Goal: Task Accomplishment & Management: Complete application form

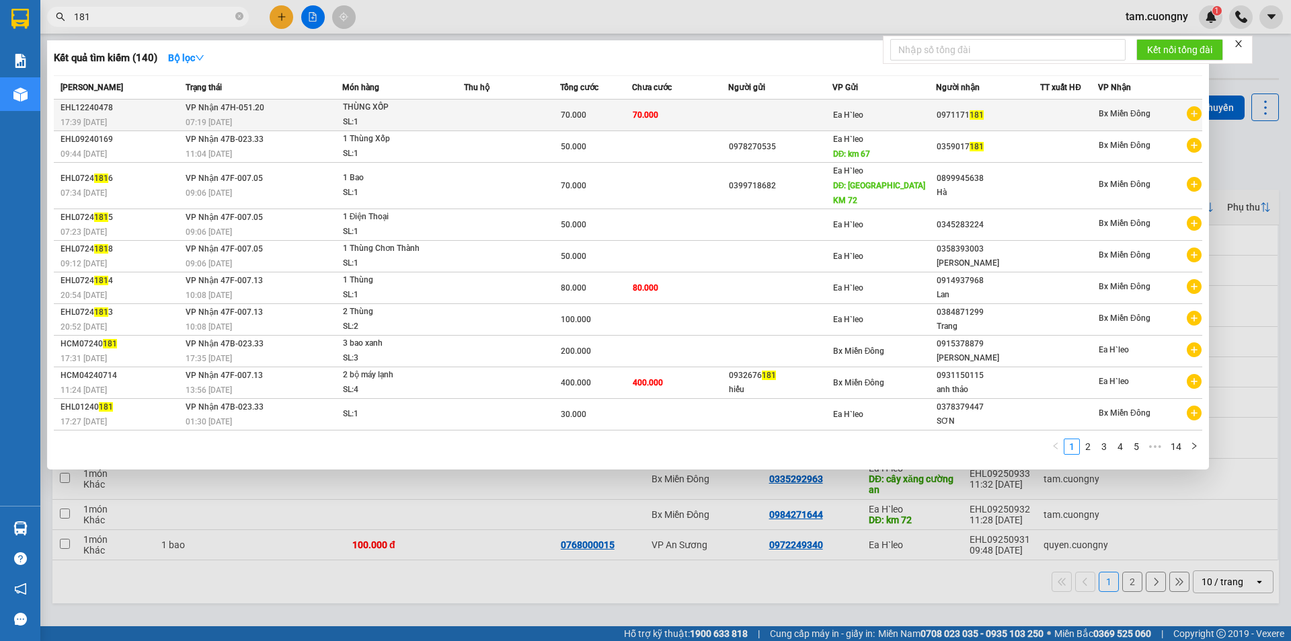
type input "181"
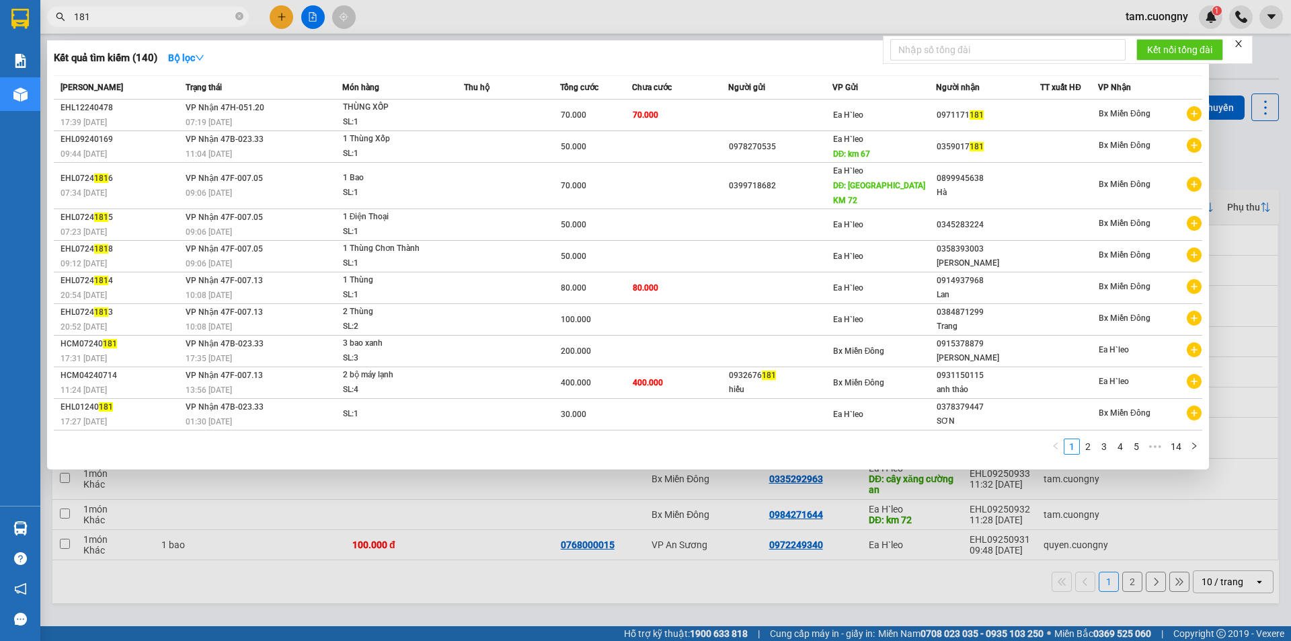
drag, startPoint x: 237, startPoint y: 19, endPoint x: 221, endPoint y: 22, distance: 16.5
click at [237, 19] on icon "close-circle" at bounding box center [239, 16] width 8 height 8
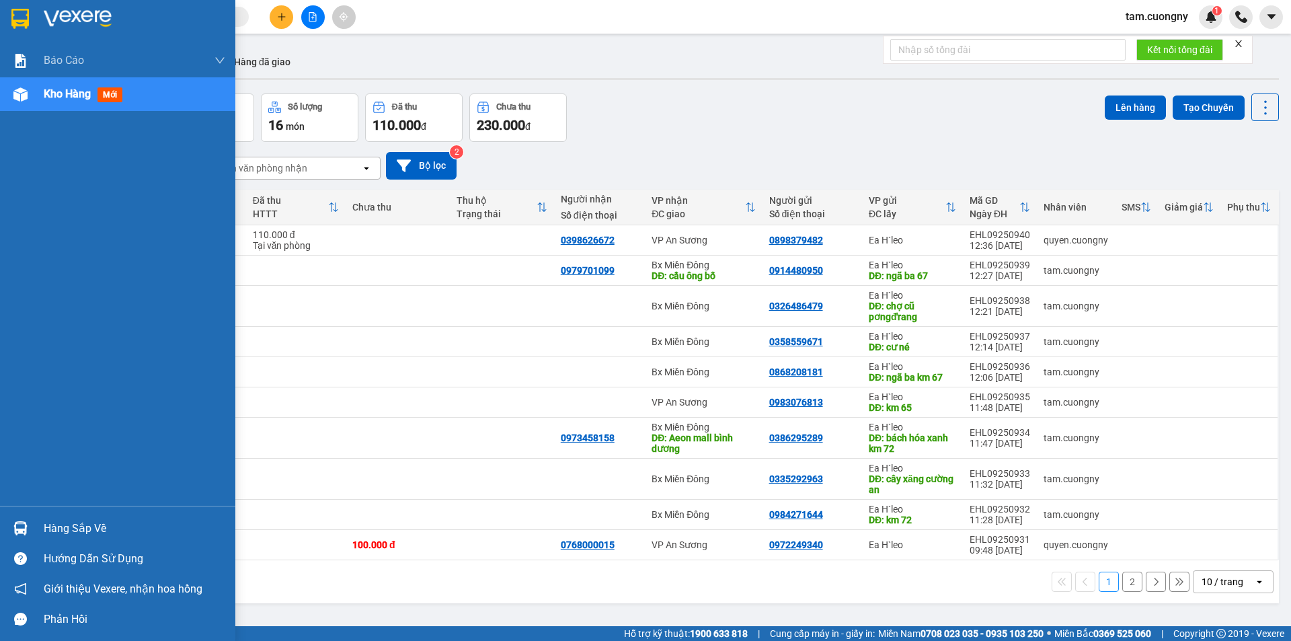
drag, startPoint x: 15, startPoint y: 24, endPoint x: 879, endPoint y: 20, distance: 864.3
click at [17, 22] on img at bounding box center [19, 19] width 17 height 20
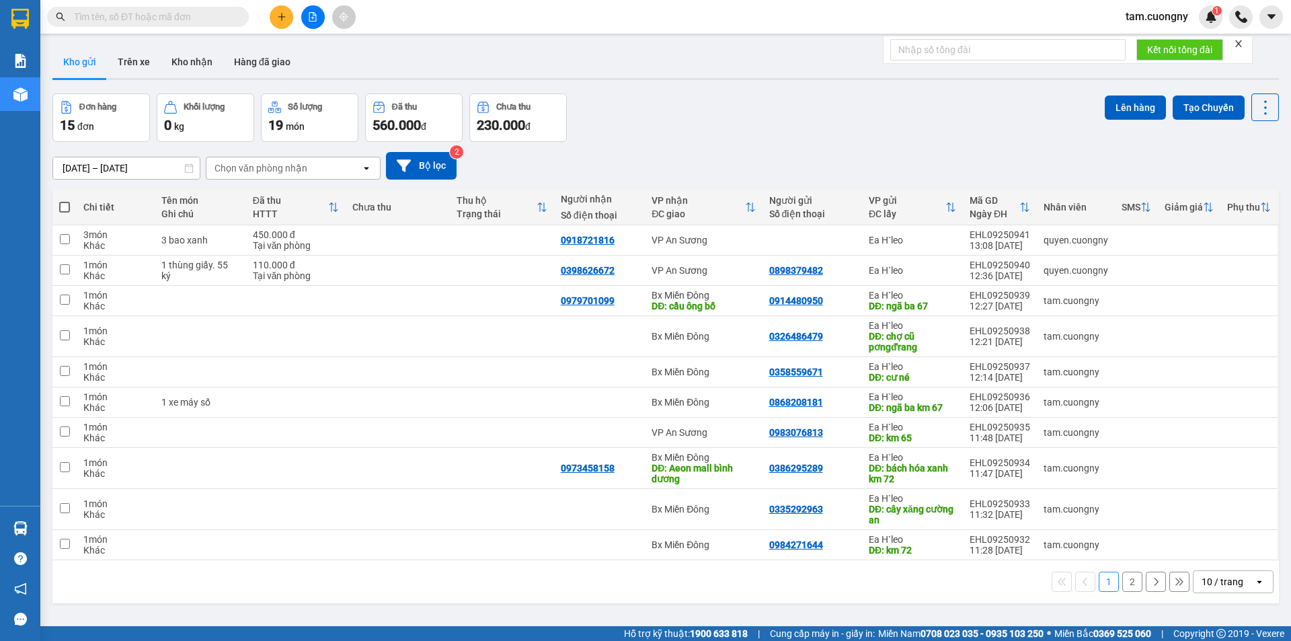
click at [1236, 585] on div "10 / trang" at bounding box center [1224, 582] width 61 height 22
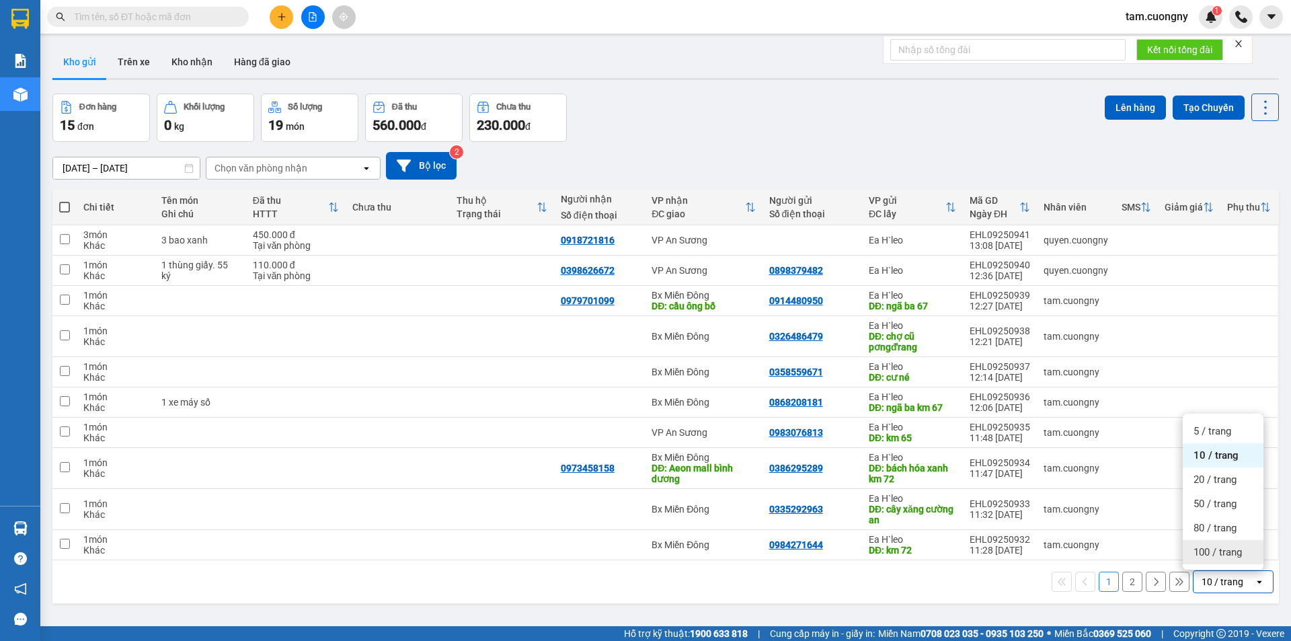
click at [1221, 552] on span "100 / trang" at bounding box center [1218, 551] width 48 height 13
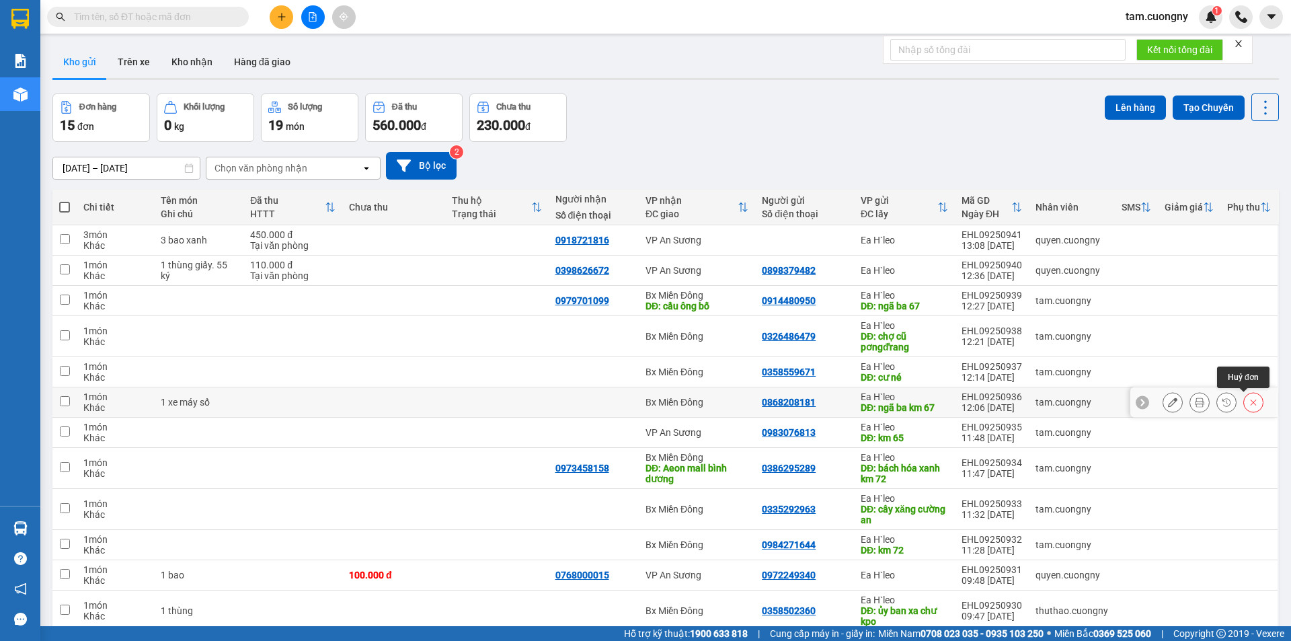
click at [1249, 403] on icon at bounding box center [1253, 401] width 9 height 9
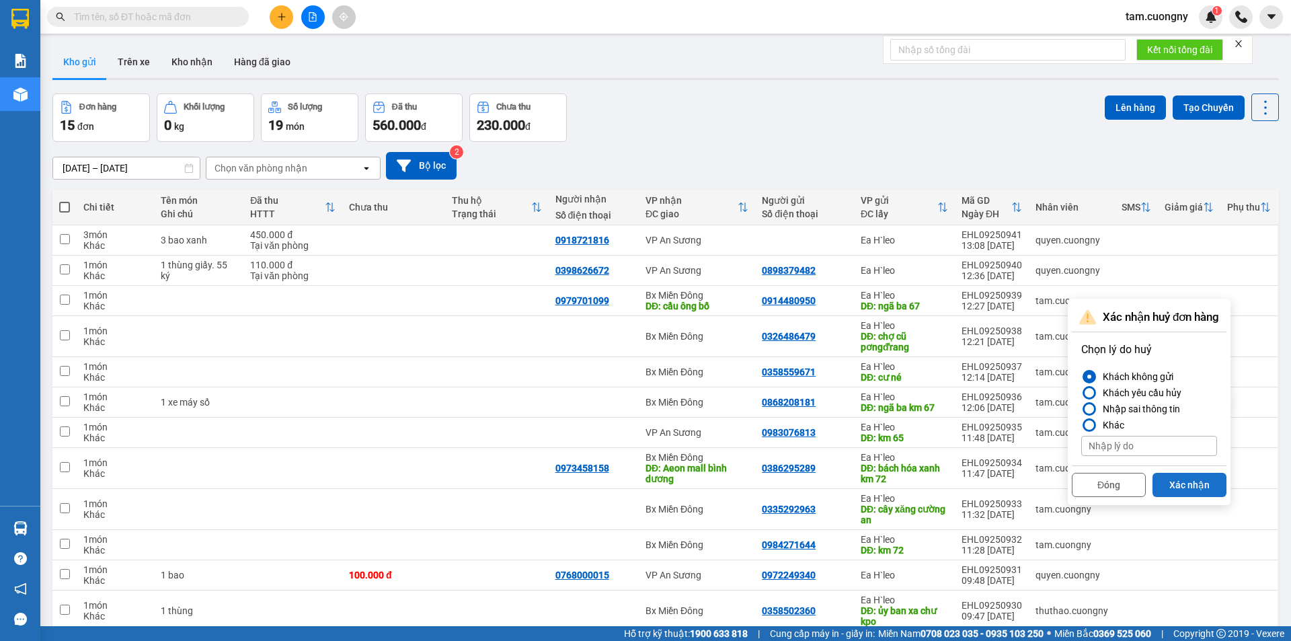
click at [1180, 488] on button "Xác nhận" at bounding box center [1190, 485] width 74 height 24
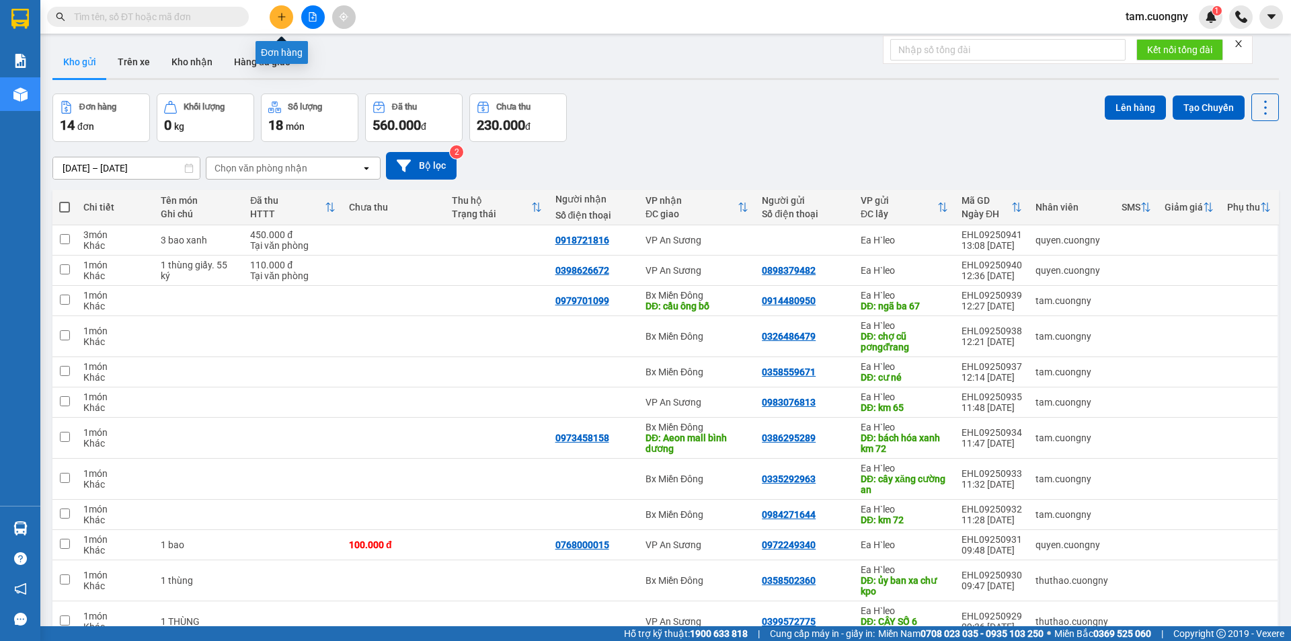
click at [280, 14] on icon "plus" at bounding box center [281, 16] width 9 height 9
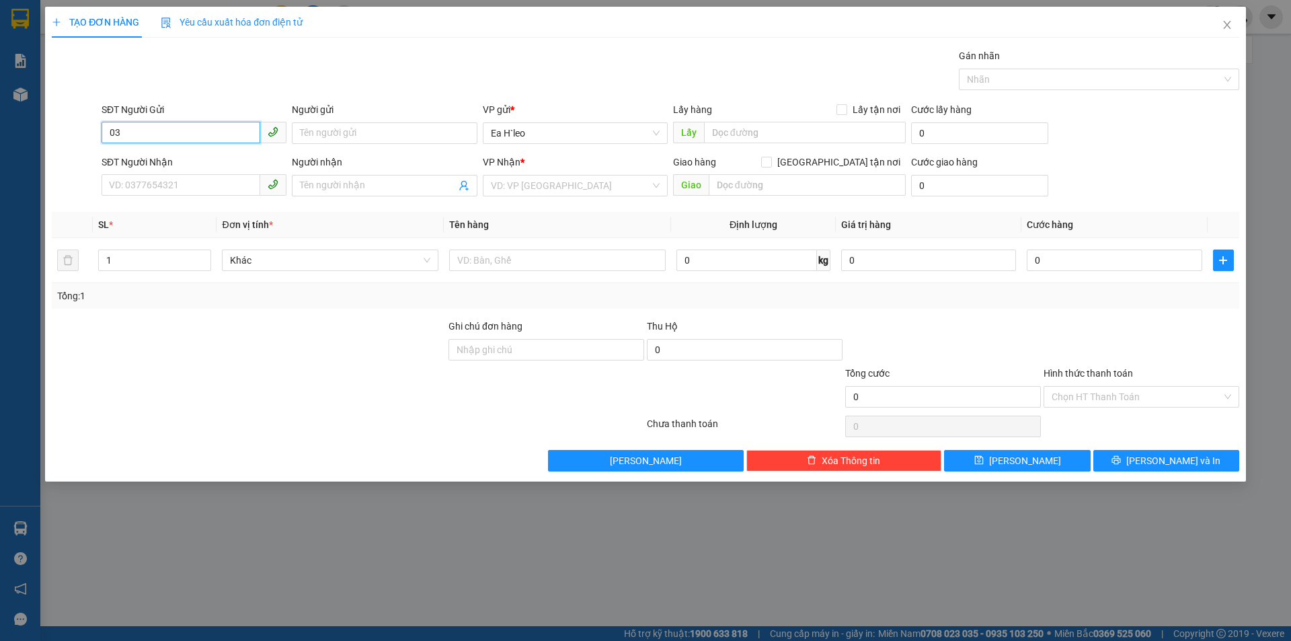
type input "0"
type input "0383511034"
click at [144, 159] on div "0383511034 - san toàn" at bounding box center [194, 160] width 169 height 15
type input "san toàn"
type input "CƯ NÉ"
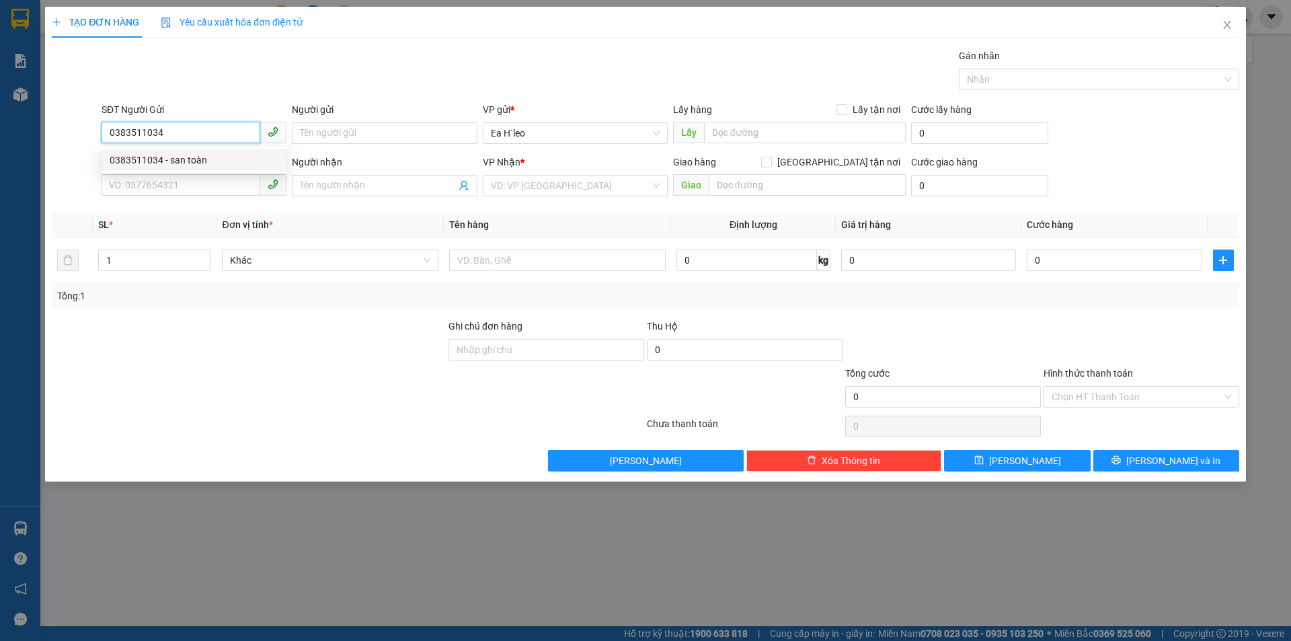
type input "0703638264"
type input "Nguyên"
type input "0383511034"
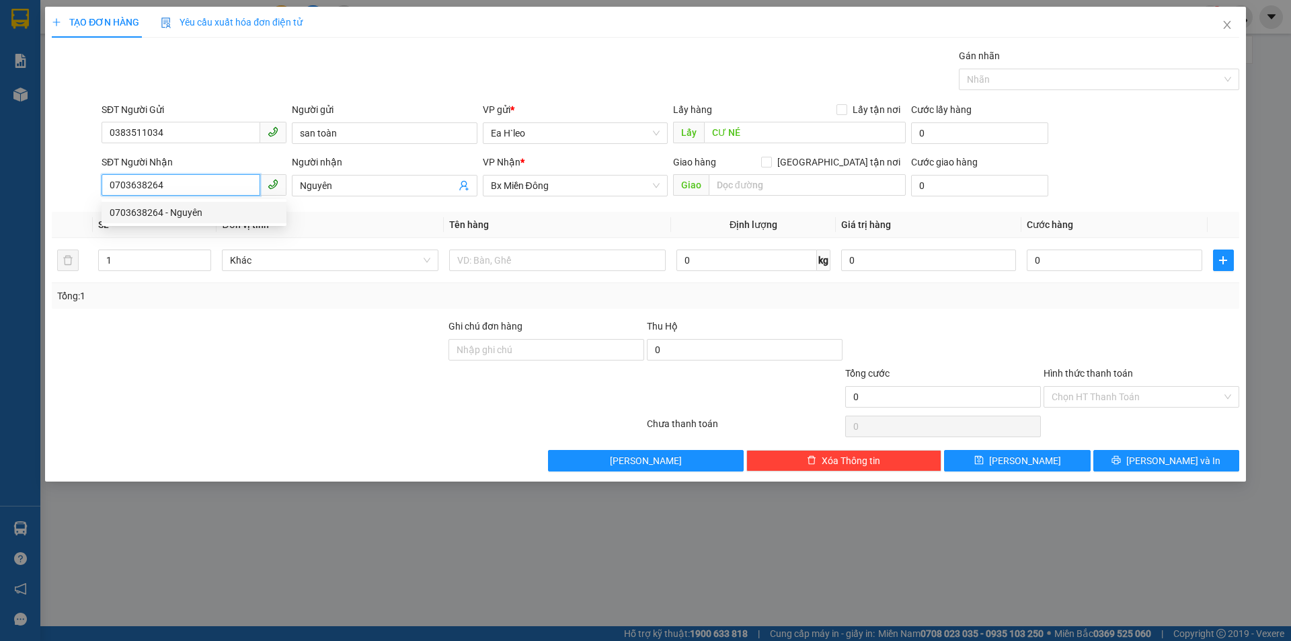
drag, startPoint x: 196, startPoint y: 192, endPoint x: 83, endPoint y: 194, distance: 113.0
click at [83, 194] on div "SĐT Người Nhận 0703638264 Người nhận Nguyên VP Nhận * Bx Miền Đông Giao hàng […" at bounding box center [645, 178] width 1190 height 47
drag, startPoint x: 365, startPoint y: 186, endPoint x: 178, endPoint y: 212, distance: 189.4
click at [178, 212] on div "Transit Pickup Surcharge Ids Transit Deliver Surcharge Ids Transit Deliver Surc…" at bounding box center [646, 259] width 1188 height 423
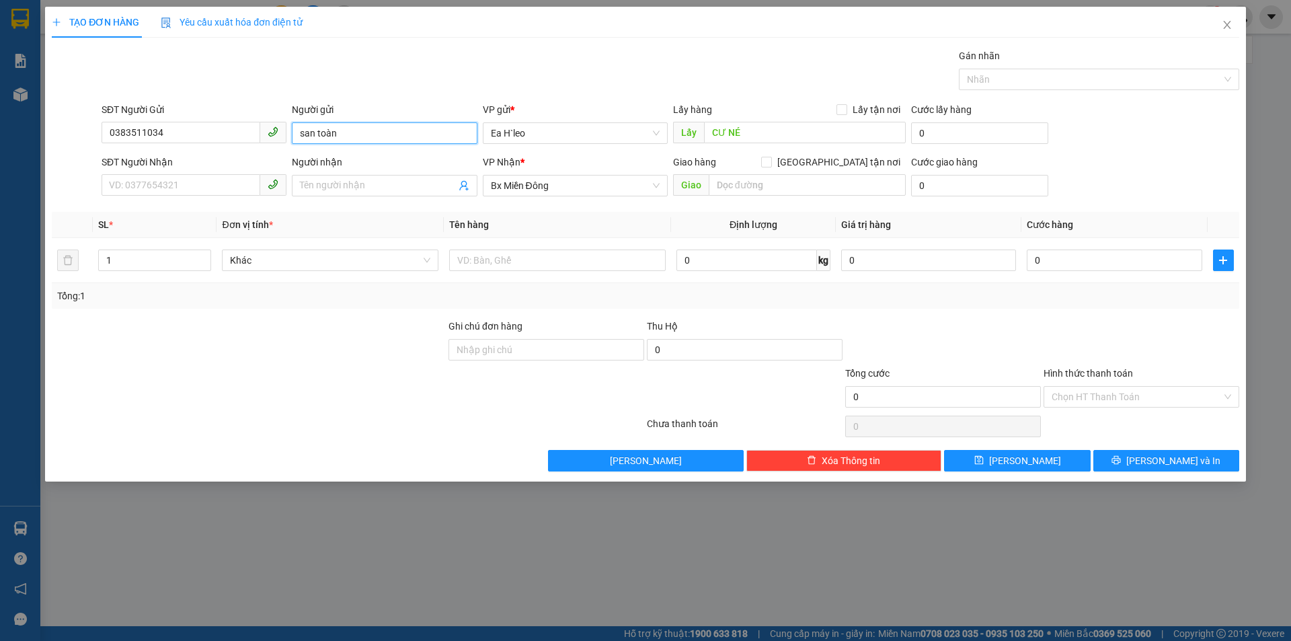
drag, startPoint x: 348, startPoint y: 134, endPoint x: 220, endPoint y: 152, distance: 129.1
click at [220, 152] on form "SĐT Người Gửi 0383511034 Người gửi san toàn san toàn VP gửi * Ea H`leo Lấy hàng…" at bounding box center [646, 152] width 1188 height 100
click at [1025, 462] on span "[PERSON_NAME]" at bounding box center [1025, 460] width 72 height 15
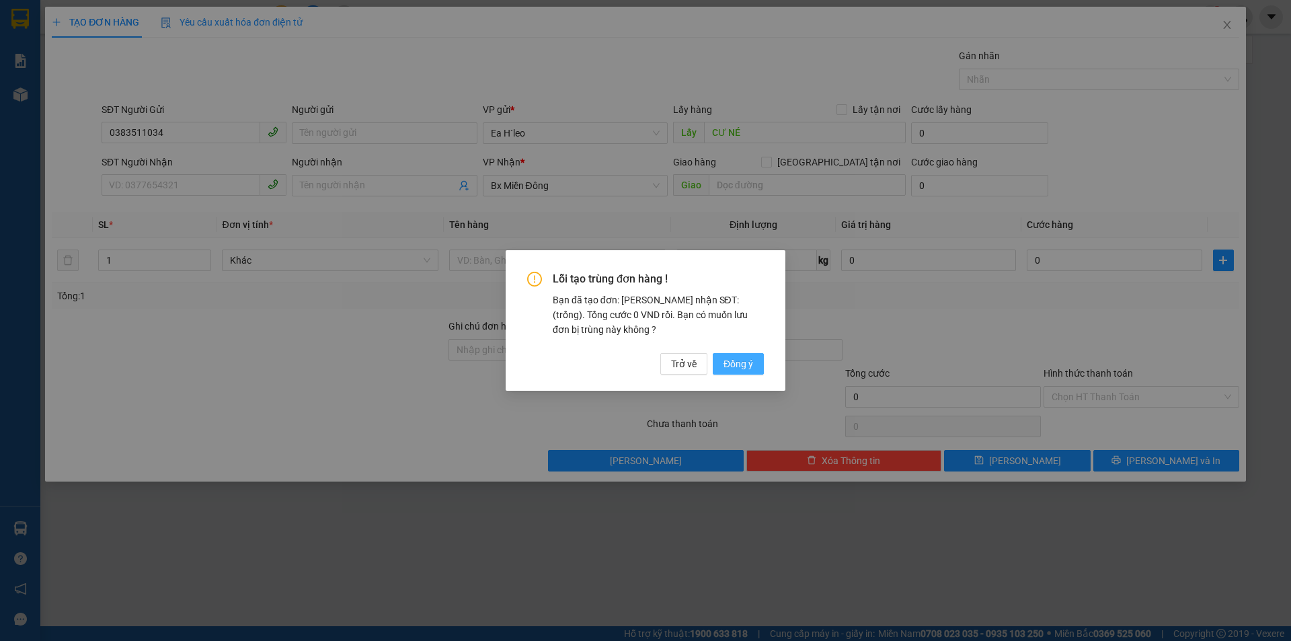
click at [742, 355] on button "Đồng ý" at bounding box center [738, 364] width 51 height 22
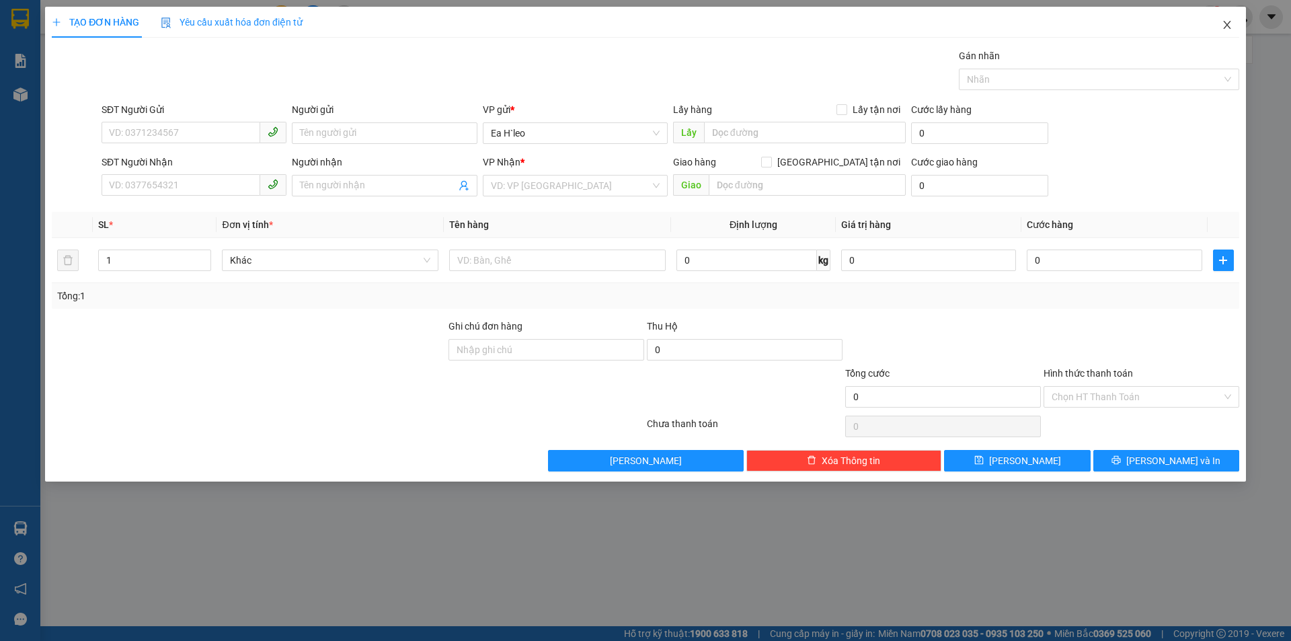
click at [1220, 23] on span "Close" at bounding box center [1228, 26] width 38 height 38
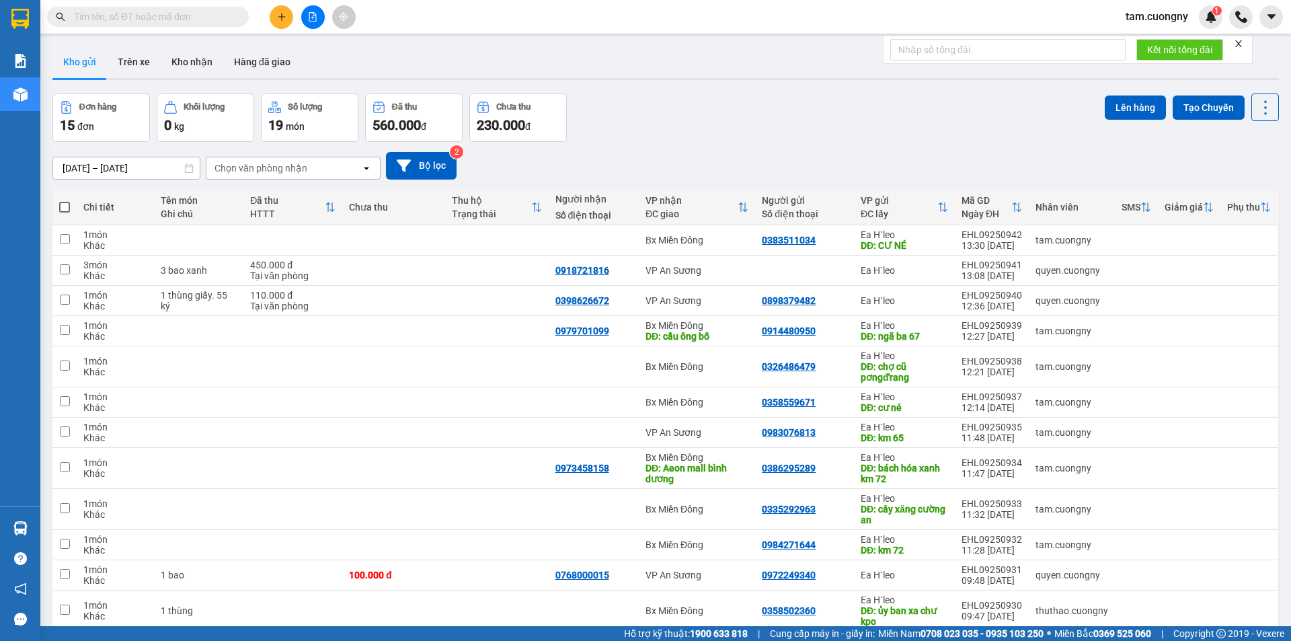
click at [284, 21] on icon "plus" at bounding box center [281, 16] width 9 height 9
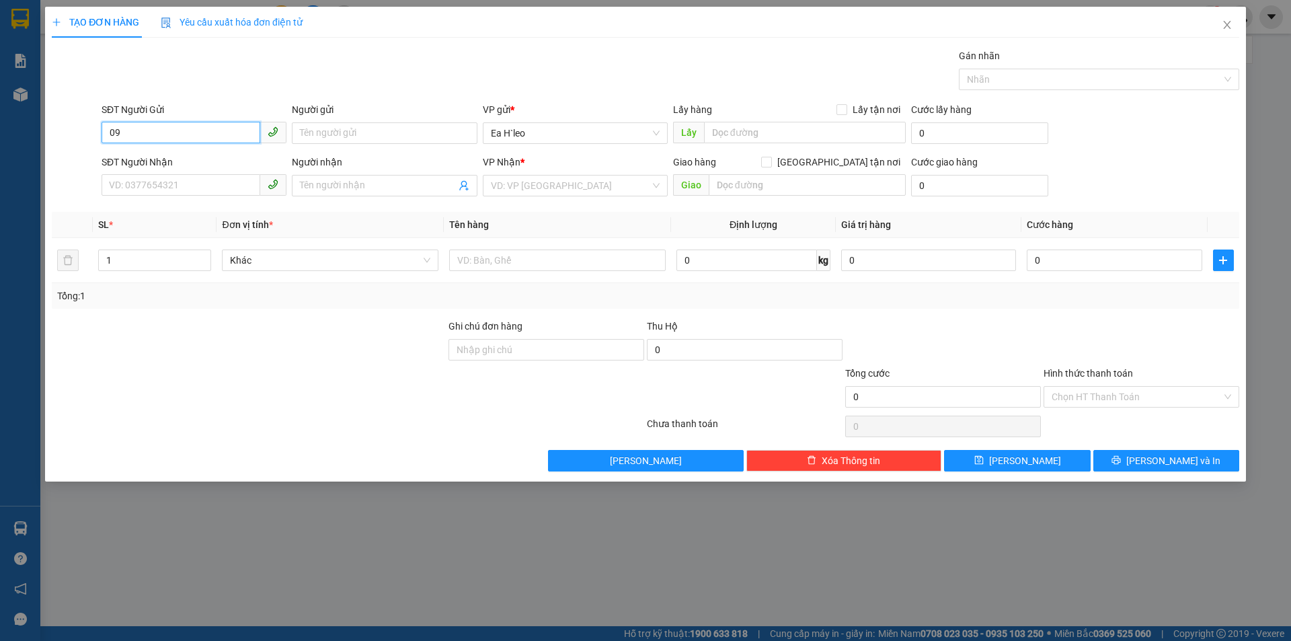
type input "0"
type input "0944633398"
click at [801, 139] on input "text" at bounding box center [805, 133] width 202 height 22
type input "ngã ba nam đàn"
click at [571, 194] on input "search" at bounding box center [570, 186] width 159 height 20
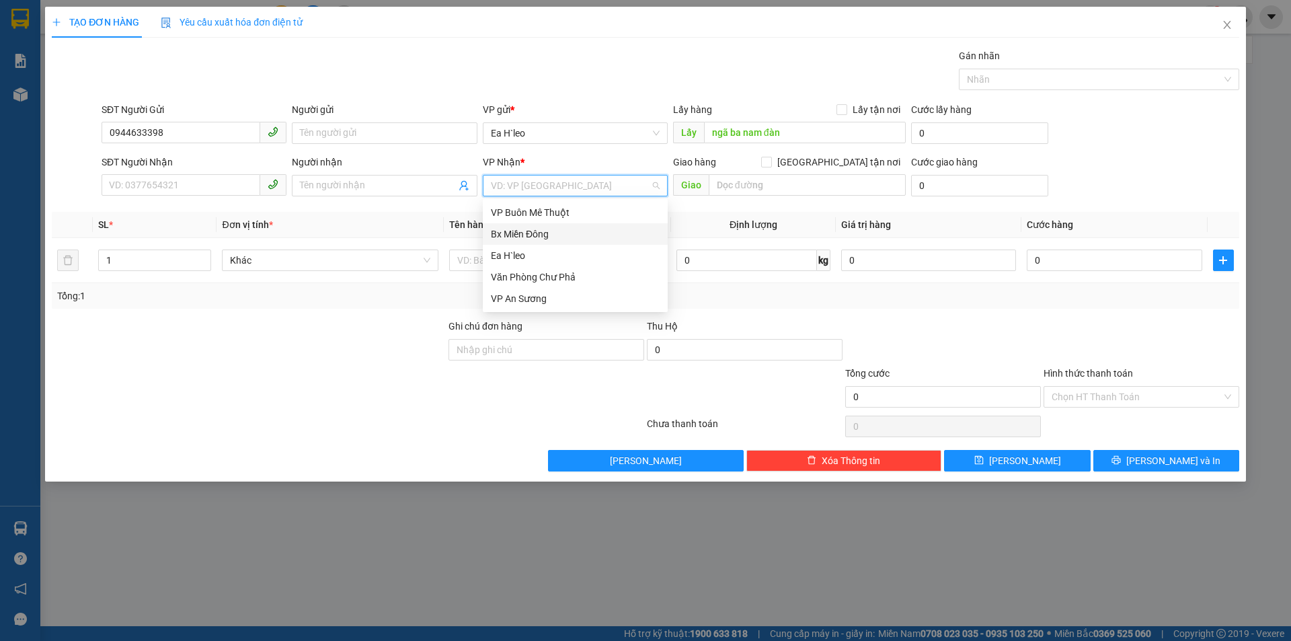
drag, startPoint x: 550, startPoint y: 235, endPoint x: 706, endPoint y: 184, distance: 163.8
click at [559, 231] on div "Bx Miền Đông" at bounding box center [575, 234] width 169 height 15
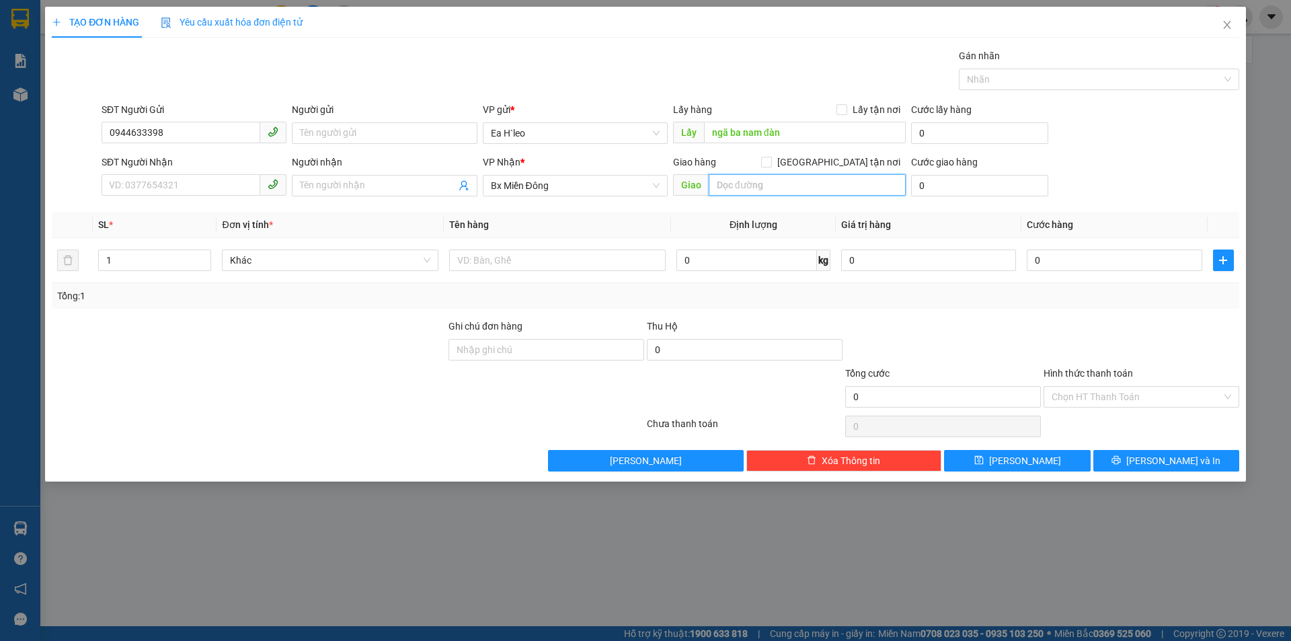
click at [724, 185] on input "text" at bounding box center [807, 185] width 197 height 22
type input "mũi tàu chơn thành"
click at [1018, 460] on span "[PERSON_NAME]" at bounding box center [1025, 460] width 72 height 15
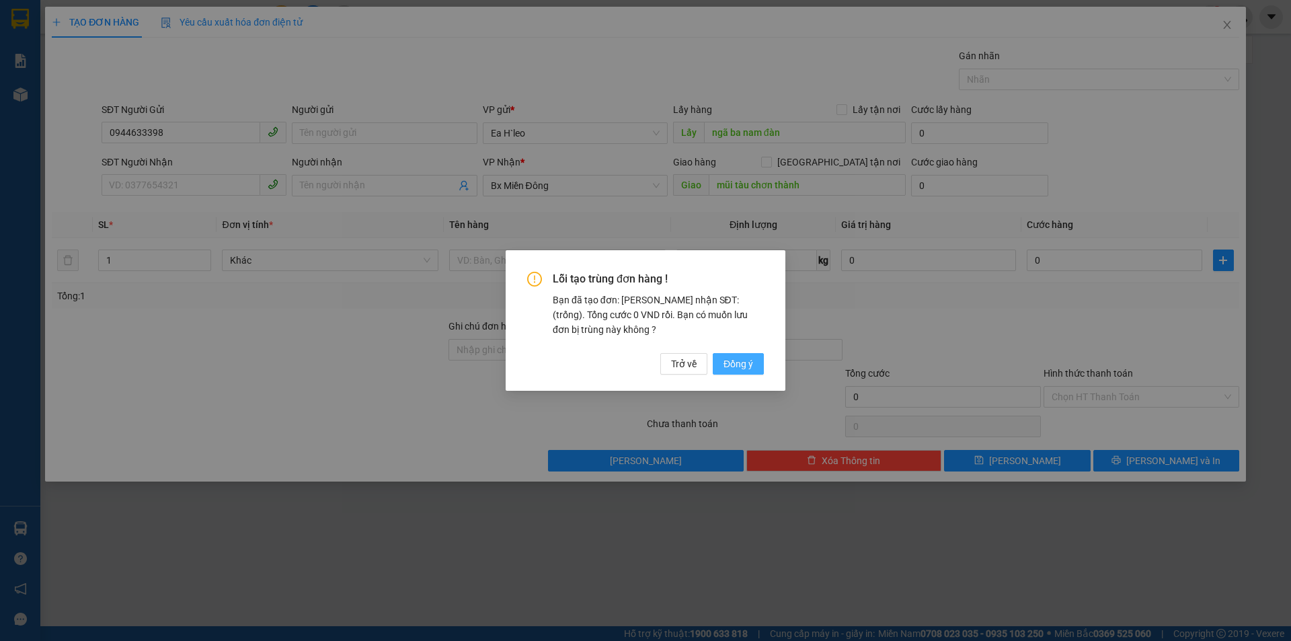
click at [742, 367] on span "Đồng ý" at bounding box center [739, 363] width 30 height 15
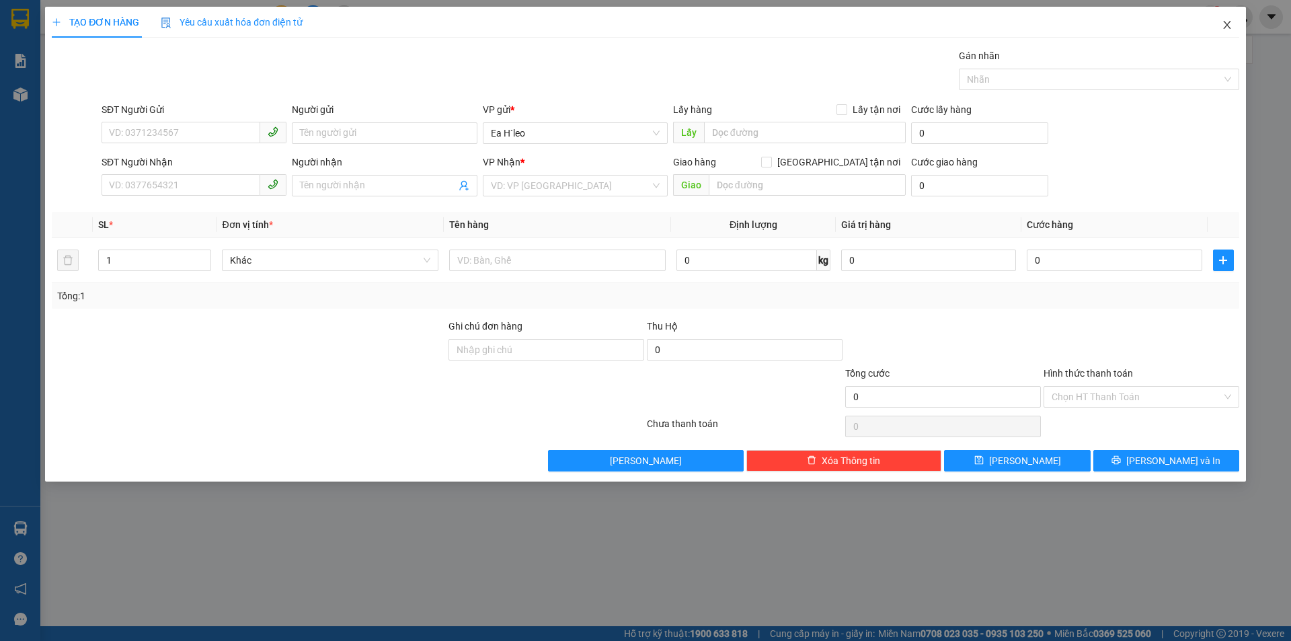
click at [1225, 26] on icon "close" at bounding box center [1227, 25] width 11 height 11
